Goal: Task Accomplishment & Management: Manage account settings

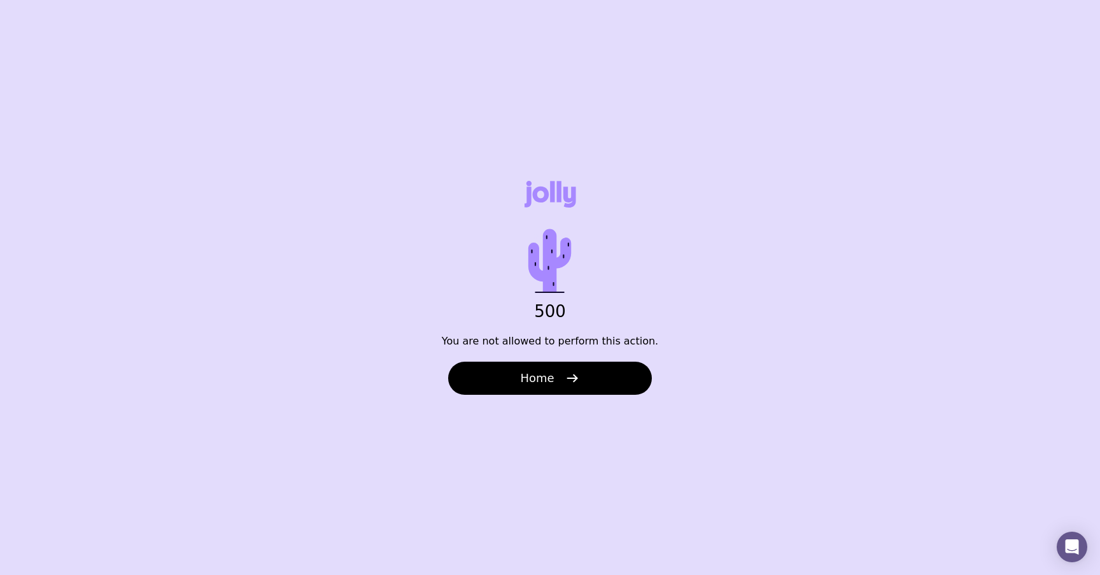
click at [487, 204] on div "500 You are not allowed to perform this action. Home" at bounding box center [550, 287] width 1100 height 575
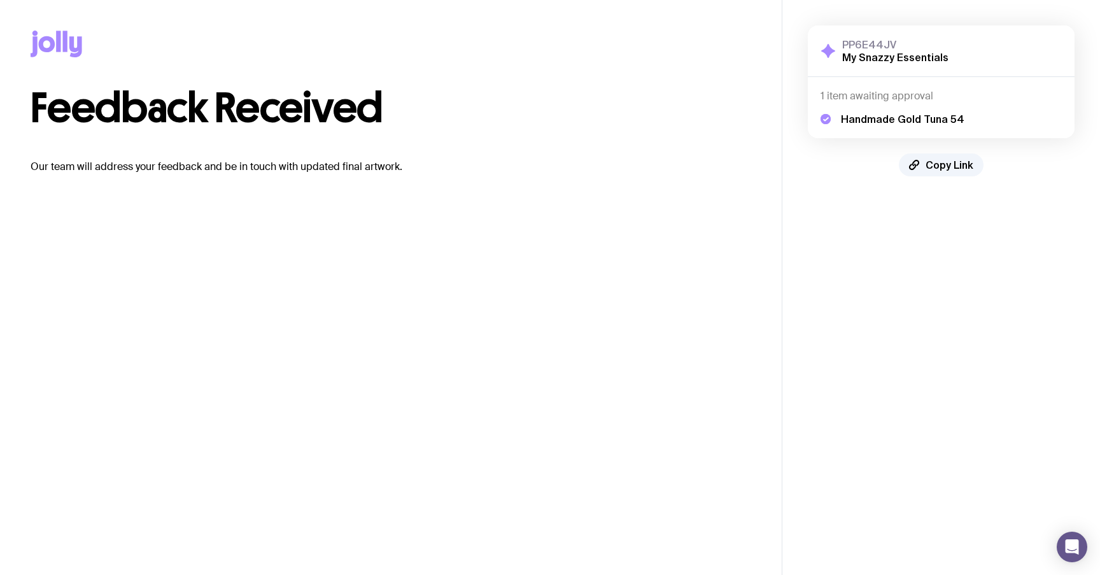
click at [307, 341] on main "Copy Link Feedback Received Our team will address your feedback and be in touch…" at bounding box center [391, 287] width 782 height 575
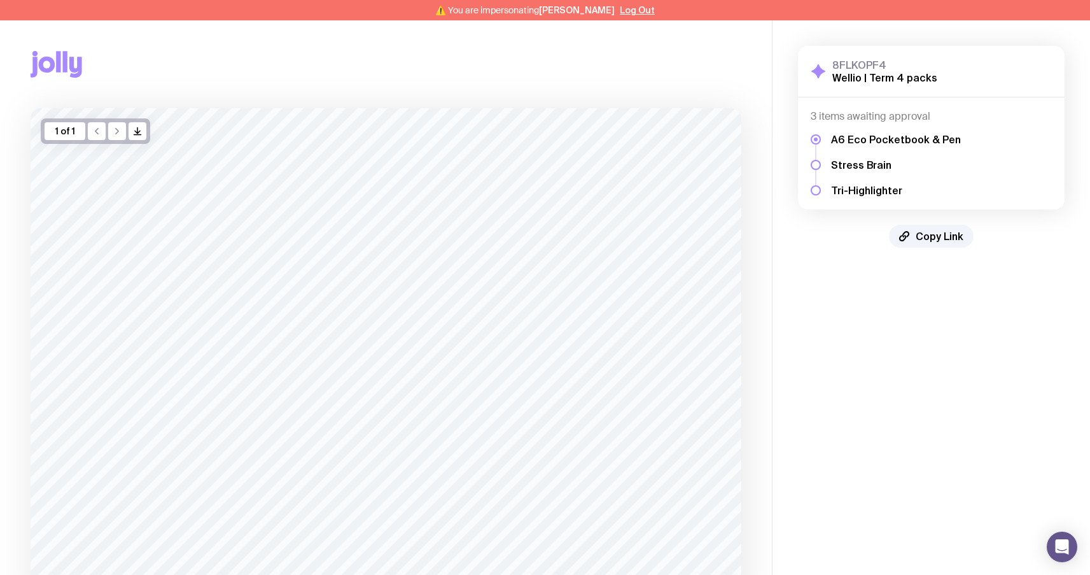
click at [73, 67] on icon at bounding box center [75, 67] width 13 height 21
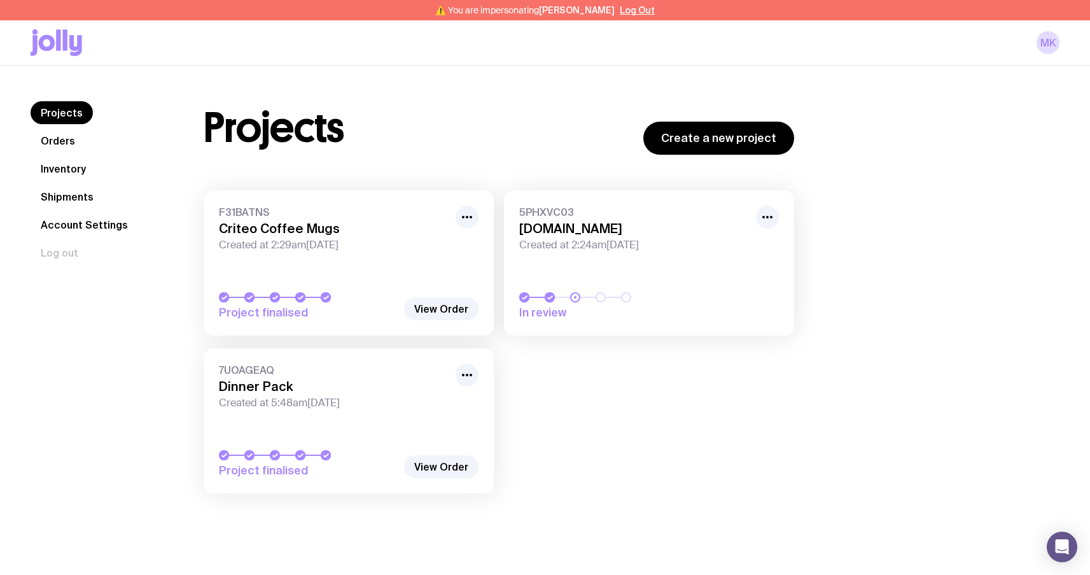
click at [49, 38] on icon at bounding box center [47, 43] width 17 height 16
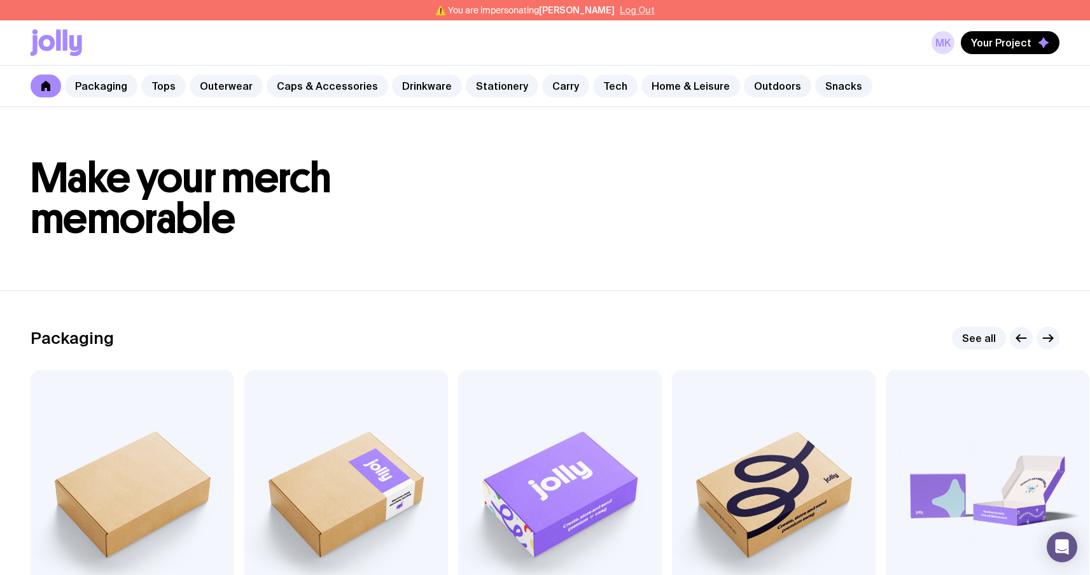
click at [629, 10] on button "Log Out" at bounding box center [637, 10] width 35 height 10
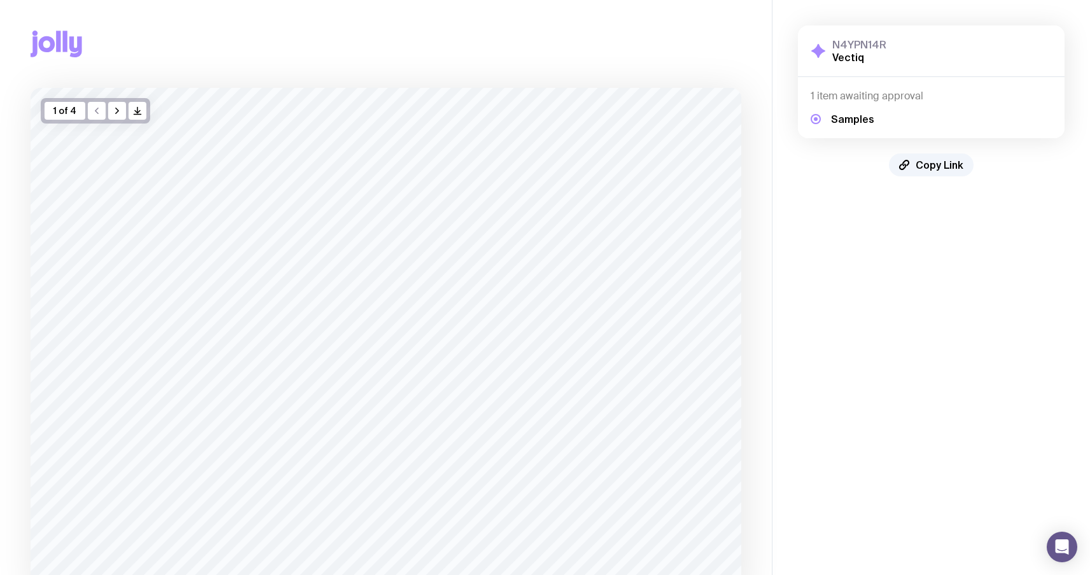
click at [78, 53] on icon at bounding box center [75, 46] width 13 height 21
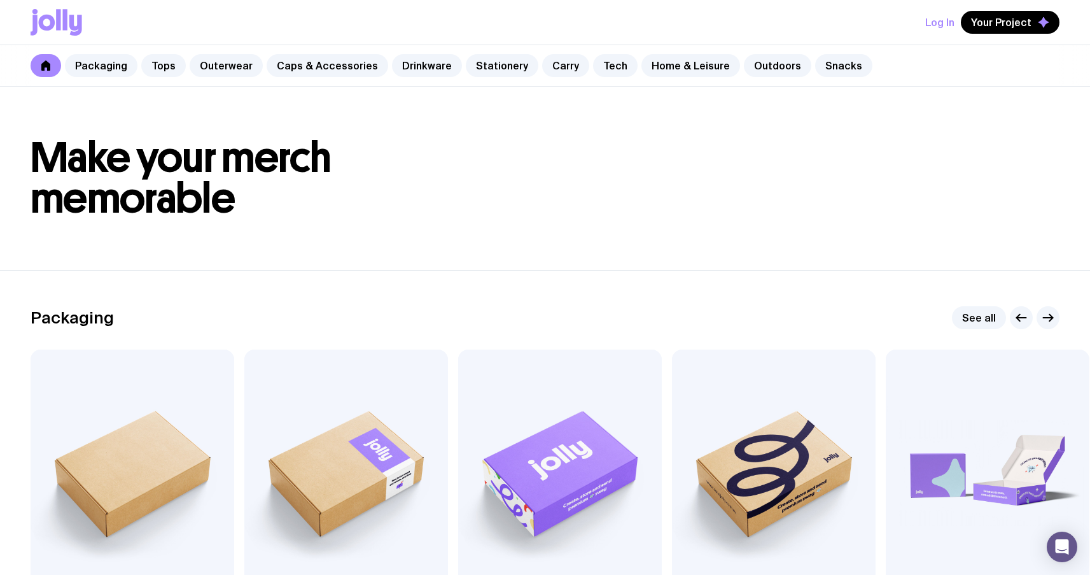
click at [941, 20] on button "Log In" at bounding box center [940, 22] width 29 height 23
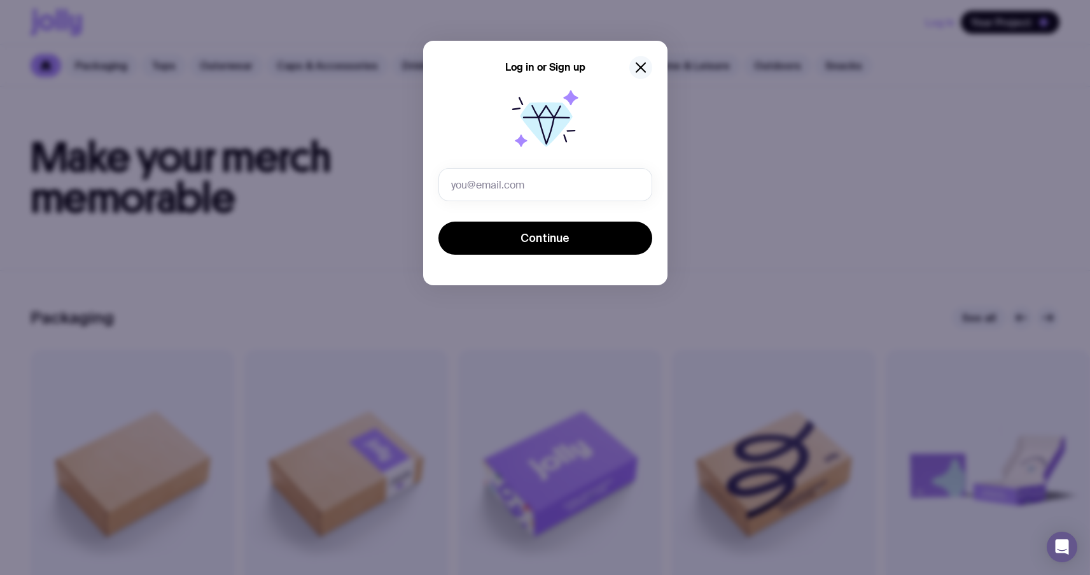
click at [641, 70] on icon "button" at bounding box center [640, 67] width 15 height 15
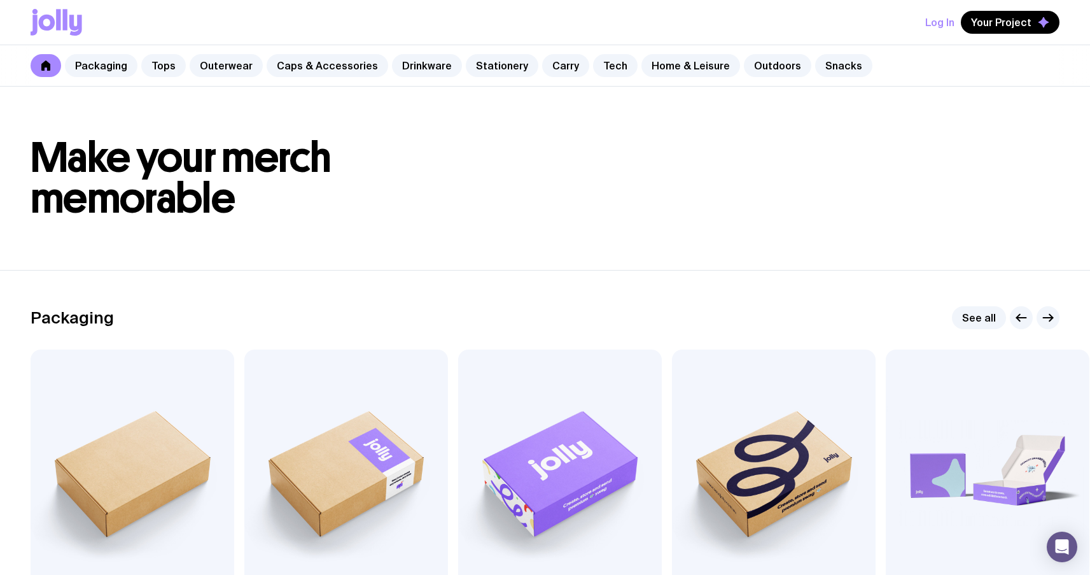
click at [465, 242] on header "Make your merch memorable" at bounding box center [545, 178] width 1090 height 183
